Goal: Transaction & Acquisition: Purchase product/service

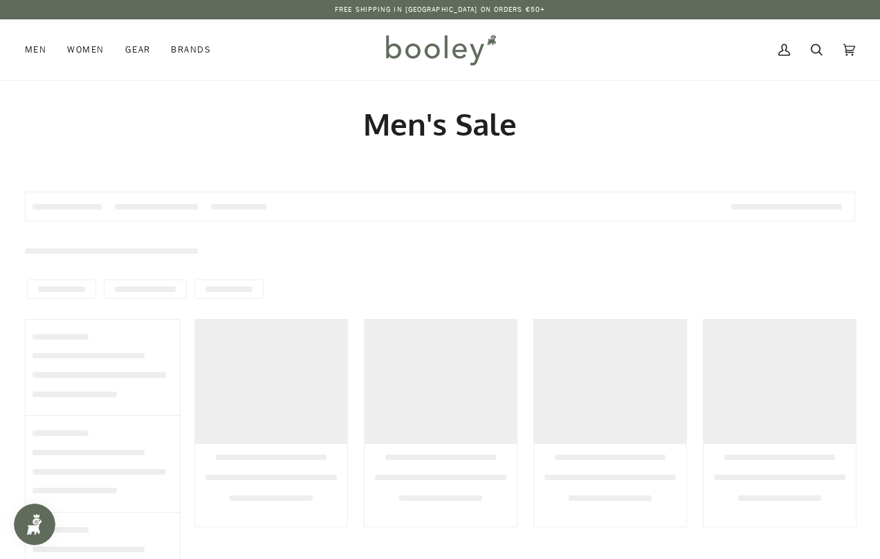
click at [433, 55] on img at bounding box center [440, 50] width 121 height 40
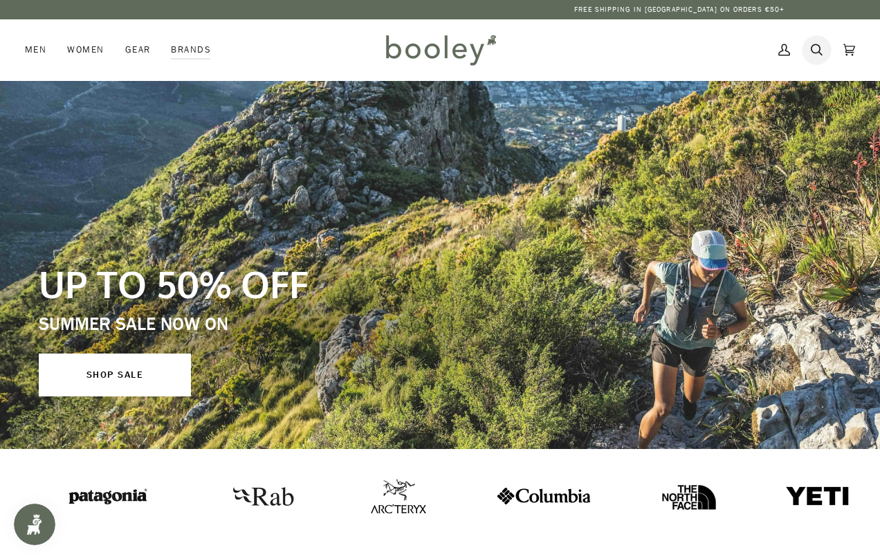
click at [816, 55] on icon at bounding box center [817, 49] width 12 height 21
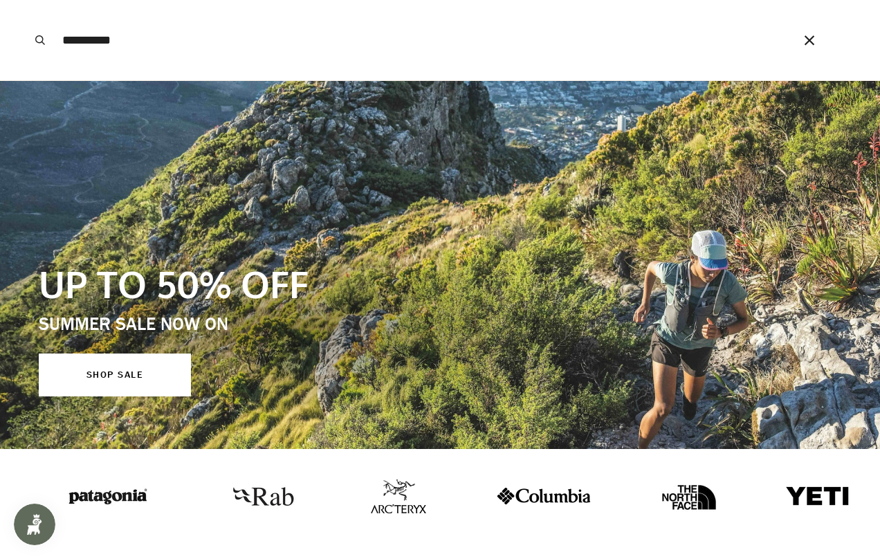
type input "**********"
click at [25, 0] on button "Search" at bounding box center [40, 40] width 30 height 80
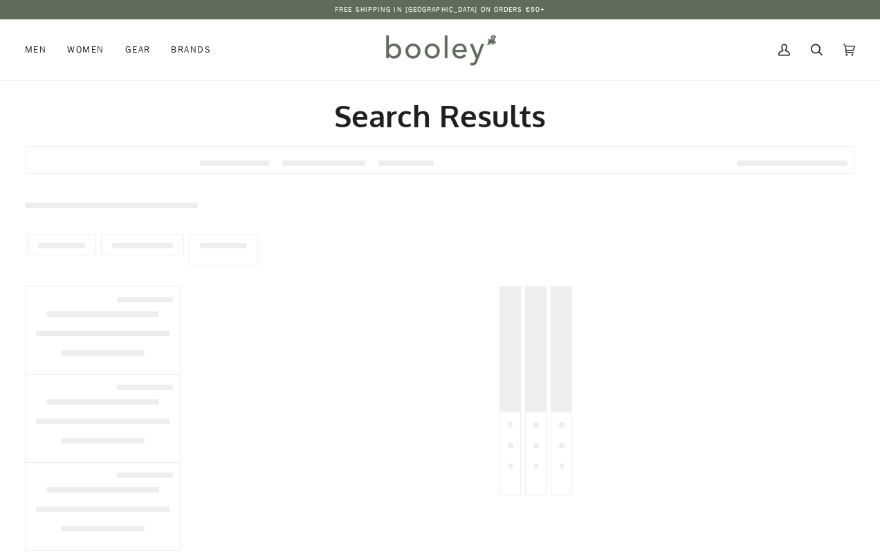
type input "**********"
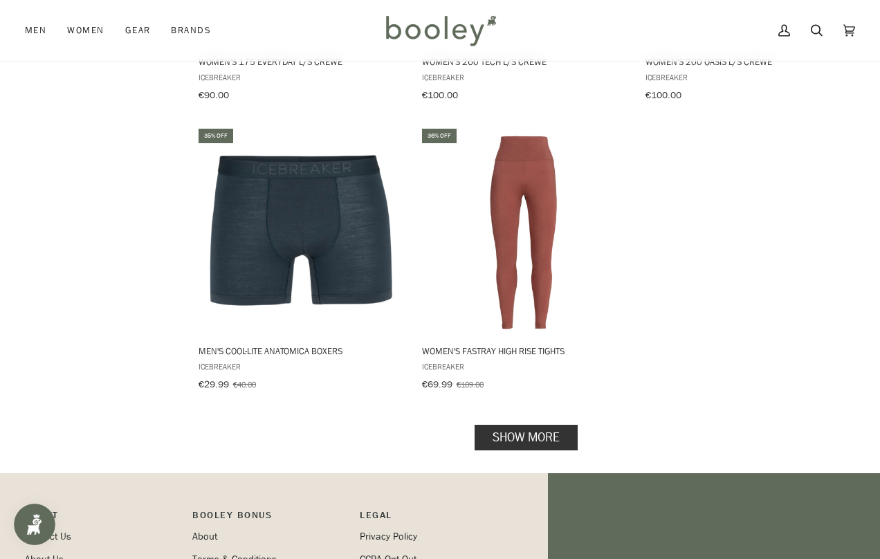
scroll to position [1848, 0]
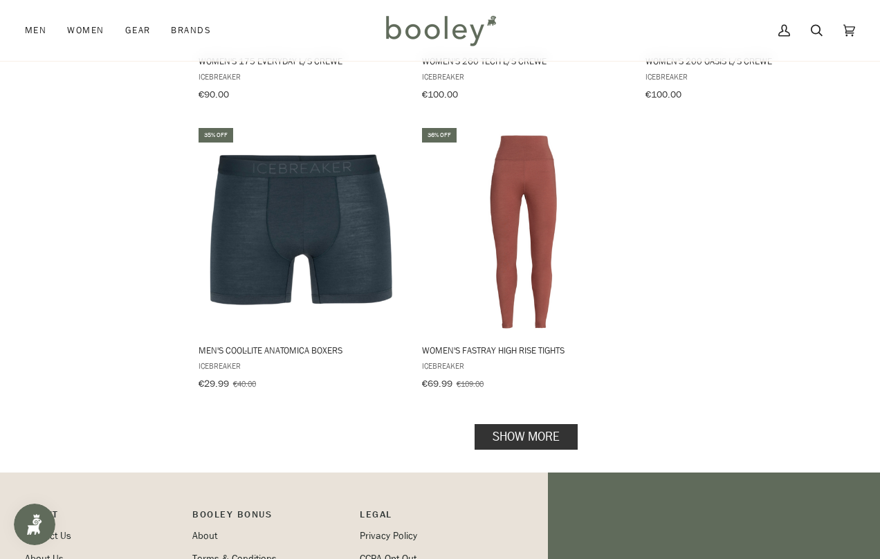
click at [533, 423] on link "Show more" at bounding box center [526, 436] width 103 height 26
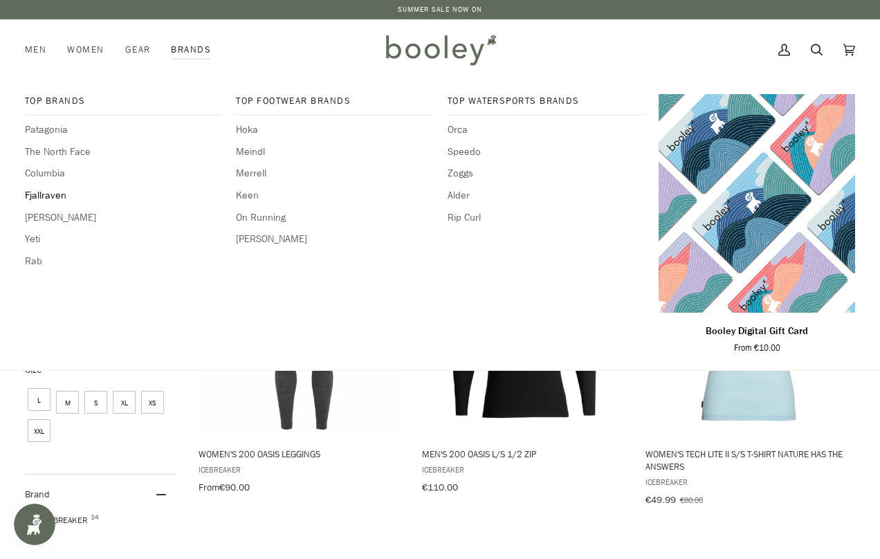
click at [55, 197] on span "Fjallraven" at bounding box center [123, 195] width 196 height 15
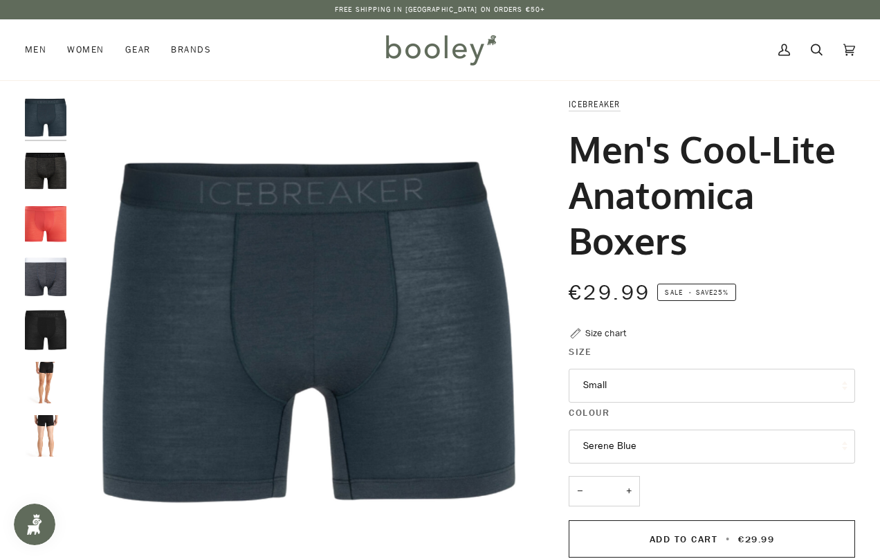
click at [662, 379] on button "Small" at bounding box center [712, 386] width 286 height 34
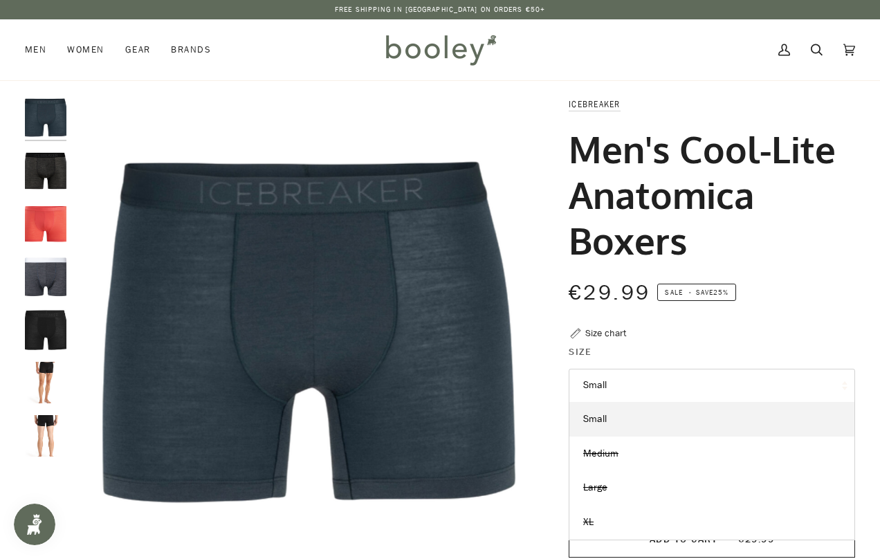
click at [662, 379] on button "Small" at bounding box center [712, 386] width 286 height 34
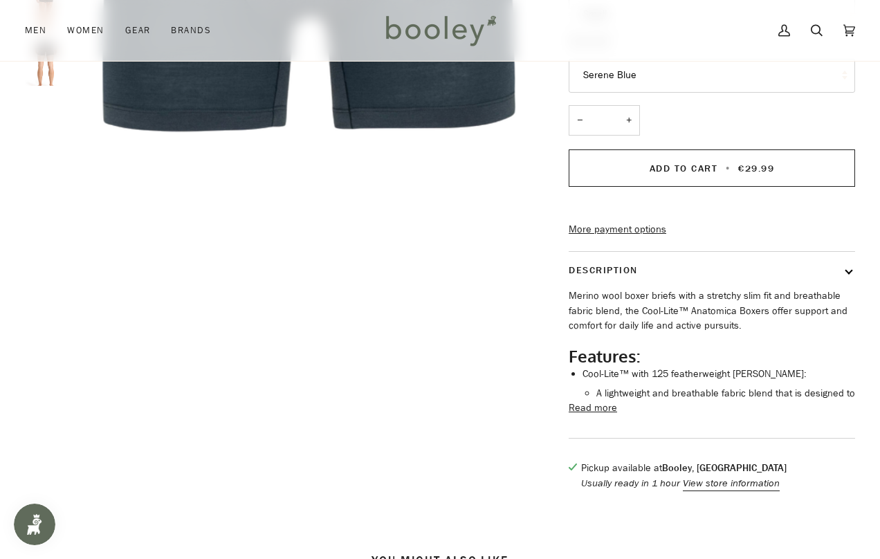
scroll to position [394, 0]
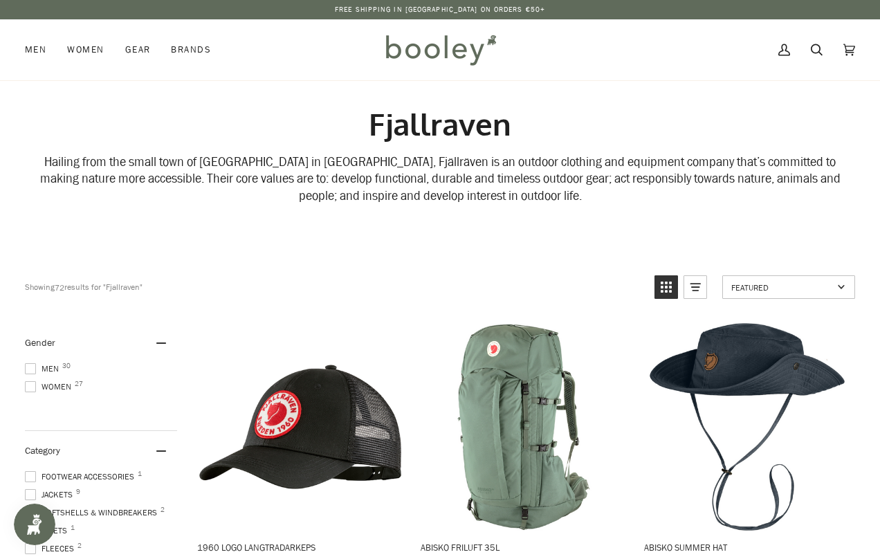
click at [455, 58] on img at bounding box center [440, 50] width 121 height 40
